Goal: Use online tool/utility: Utilize a website feature to perform a specific function

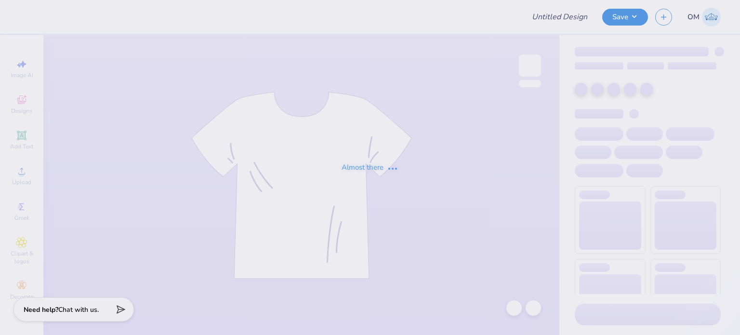
type input "B4B"
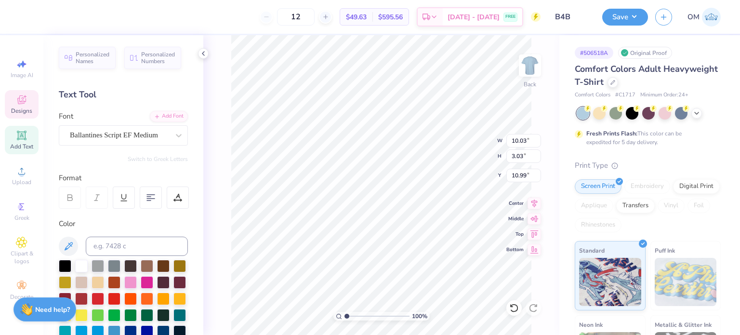
type input "14.17"
type input "7.89"
type input "3.00"
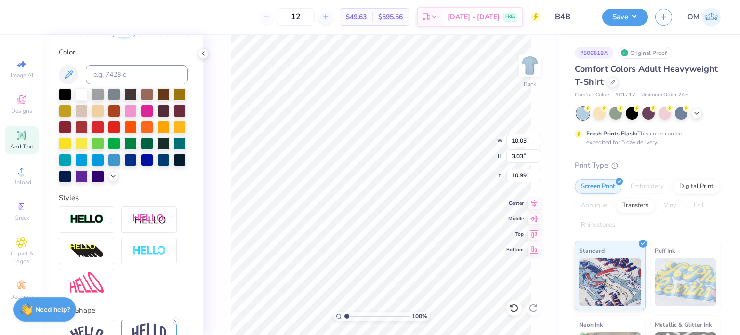
scroll to position [241, 0]
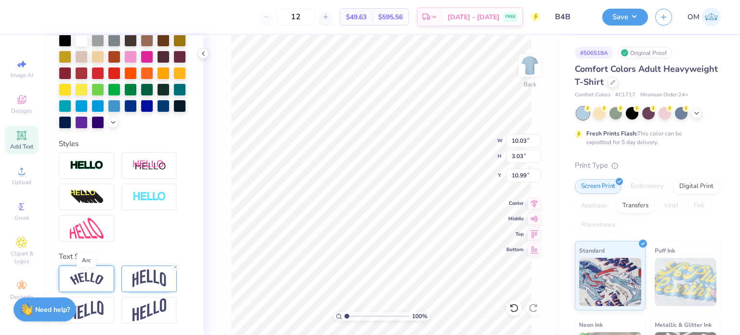
click at [99, 279] on img at bounding box center [87, 278] width 34 height 13
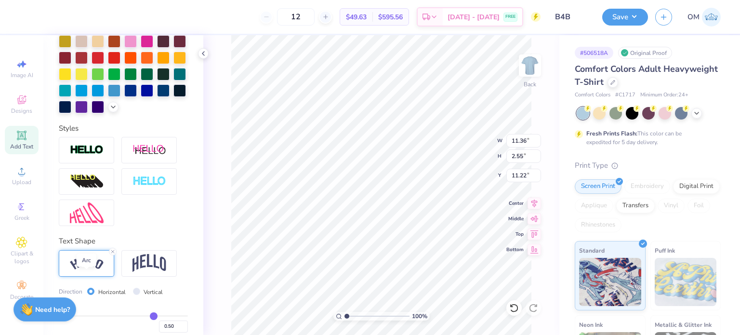
type input "11.36"
type input "2.55"
type input "11.22"
type input "10.03"
type input "3.03"
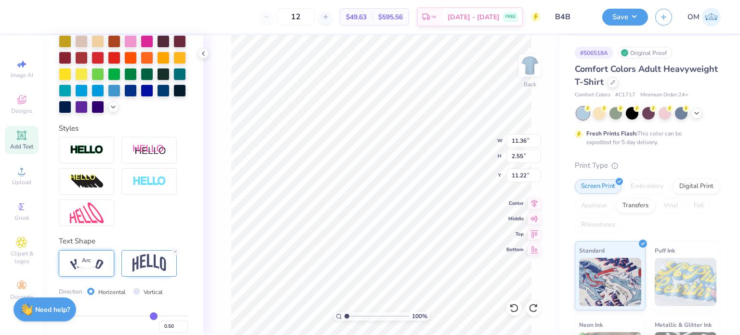
type input "10.99"
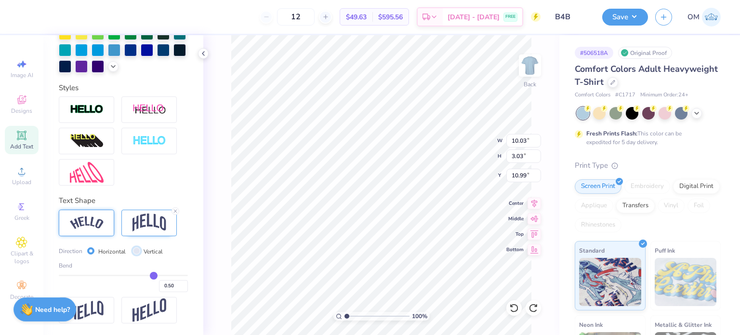
click at [133, 251] on input "Vertical" at bounding box center [136, 250] width 7 height 7
radio input "true"
type input "9.87"
type input "12.84"
type input "6.08"
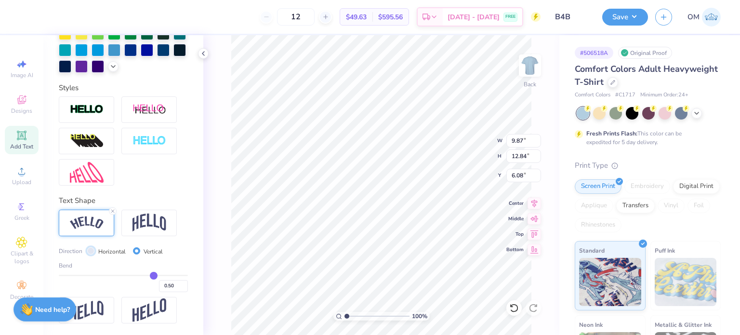
click at [90, 250] on input "Horizontal" at bounding box center [90, 250] width 7 height 7
radio input "true"
type input "11.36"
type input "2.55"
type input "11.22"
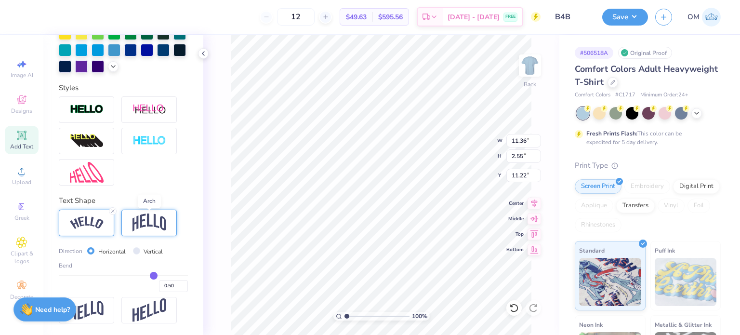
click at [160, 226] on img at bounding box center [150, 222] width 34 height 18
type input "10.03"
type input "3.03"
type input "10.99"
click at [201, 49] on div at bounding box center [203, 53] width 11 height 11
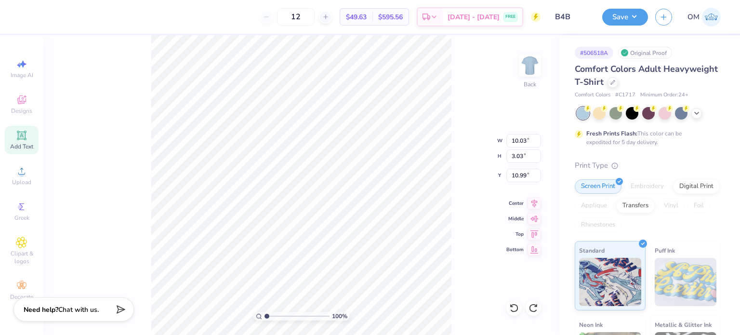
type input "11.36"
type input "2.55"
type input "11.22"
type input "9.87"
type input "12.84"
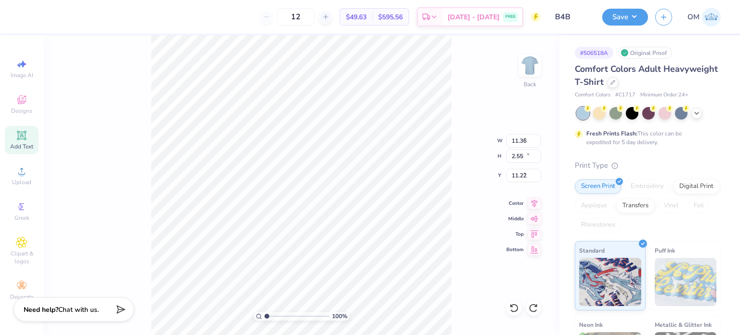
type input "6.08"
radio input "false"
radio input "true"
type input "10.03"
type input "3.03"
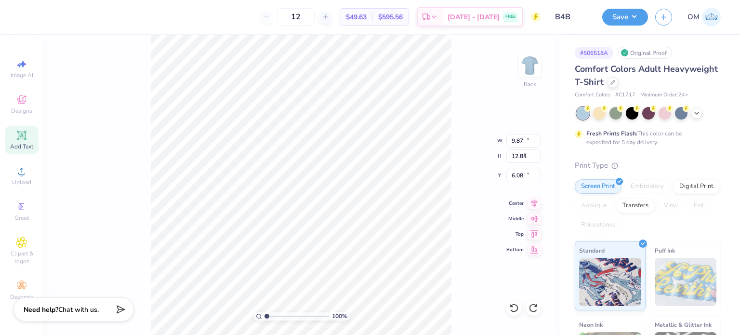
type input "10.99"
radio input "true"
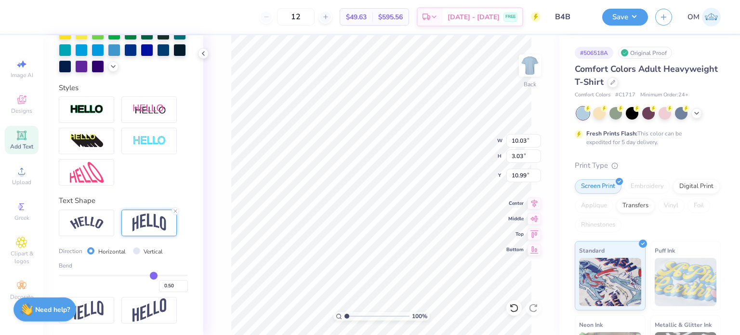
click at [173, 237] on div "Direction Horizontal Vertical Bend 0.50" at bounding box center [123, 267] width 129 height 114
click at [173, 239] on div "Direction Horizontal Vertical Bend 0.50" at bounding box center [123, 267] width 129 height 114
click at [175, 239] on div "Direction Horizontal Vertical Bend 0.50" at bounding box center [123, 267] width 129 height 114
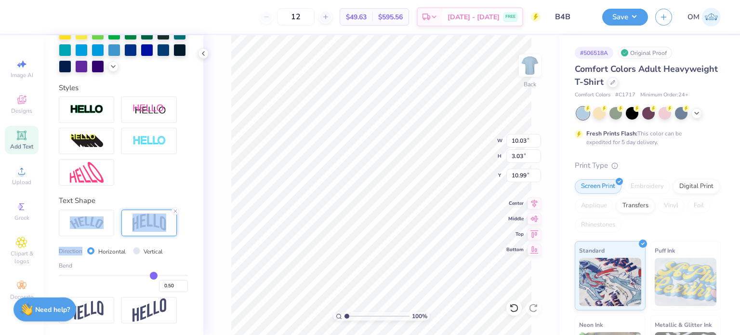
click at [175, 239] on div "Direction Horizontal Vertical Bend 0.50" at bounding box center [123, 267] width 129 height 114
click at [176, 211] on line at bounding box center [175, 211] width 3 height 3
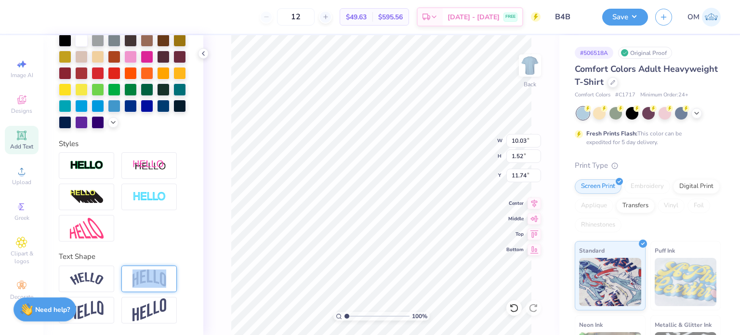
type input "1.52"
type input "11.74"
click at [227, 227] on div "100 % Back W 10.03 10.03 " H 1.52 1.52 " Y 11.74 11.74 " Center Middle Top Bott…" at bounding box center [381, 185] width 356 height 300
type input "10.03"
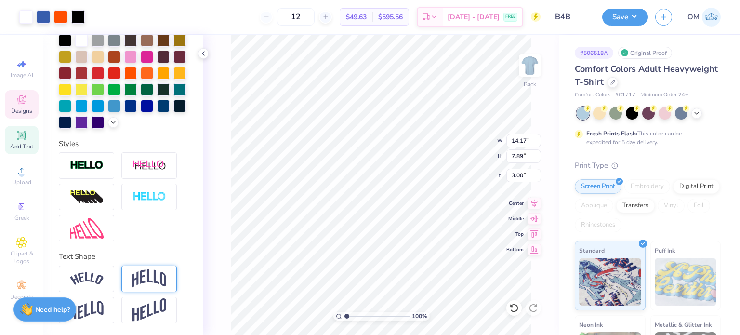
type input "1.52"
type input "11.74"
click at [154, 272] on img at bounding box center [150, 278] width 34 height 18
type input "3.03"
type input "10.99"
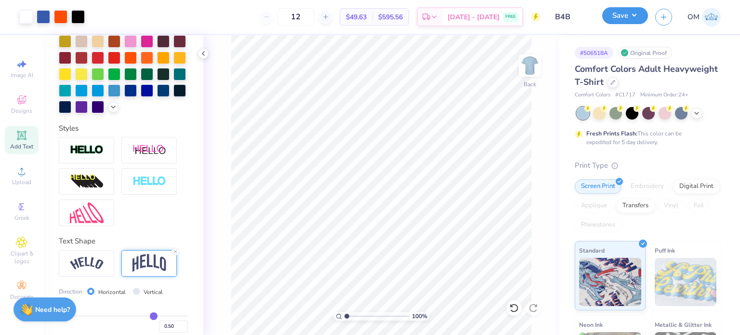
click at [629, 19] on button "Save" at bounding box center [625, 15] width 46 height 17
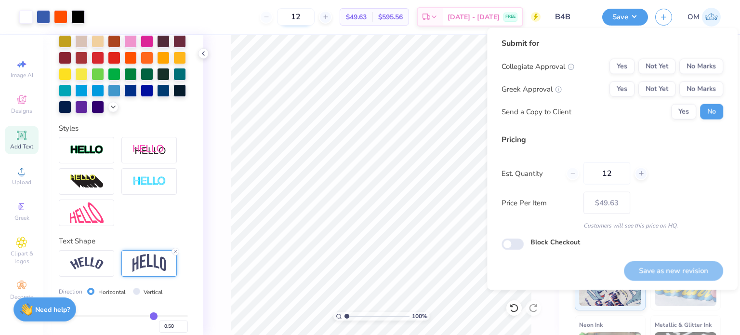
click at [315, 12] on input "12" at bounding box center [296, 16] width 38 height 17
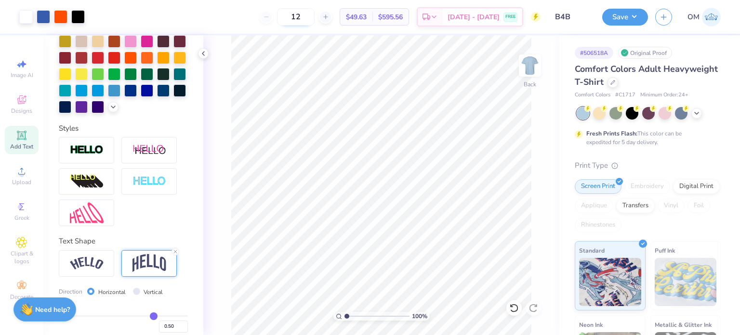
type input "1"
type input "048"
click at [615, 19] on button "Save" at bounding box center [625, 15] width 46 height 17
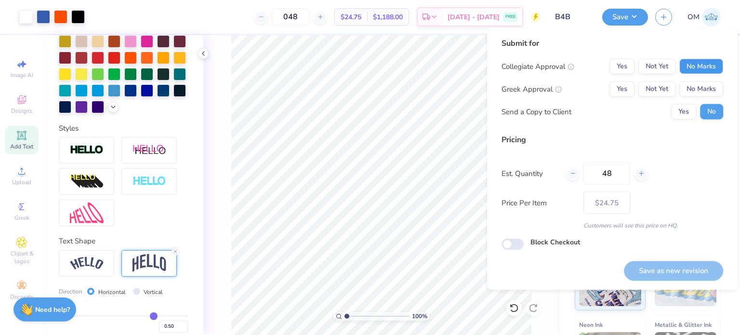
click at [700, 61] on button "No Marks" at bounding box center [701, 66] width 44 height 15
click at [621, 92] on button "Yes" at bounding box center [622, 88] width 25 height 15
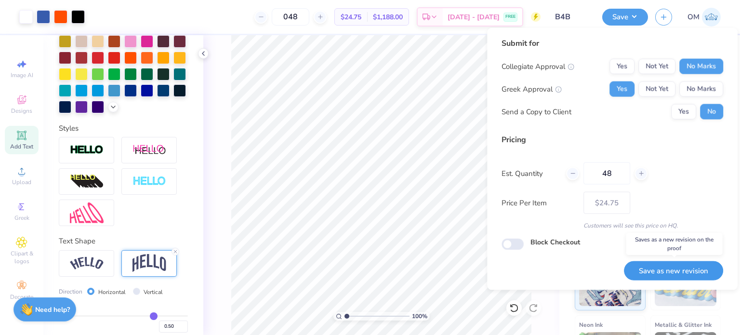
click at [666, 276] on button "Save as new revision" at bounding box center [673, 271] width 99 height 20
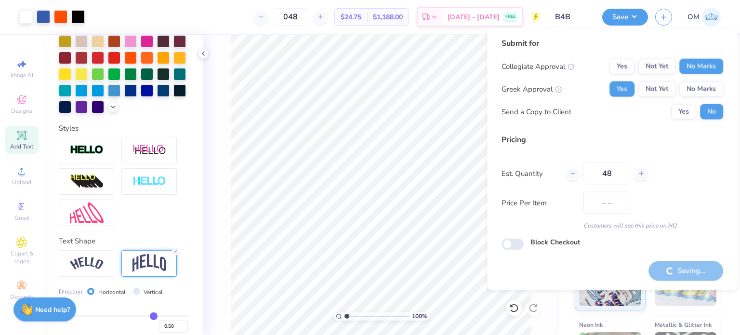
type input "$24.75"
